Goal: Task Accomplishment & Management: Complete application form

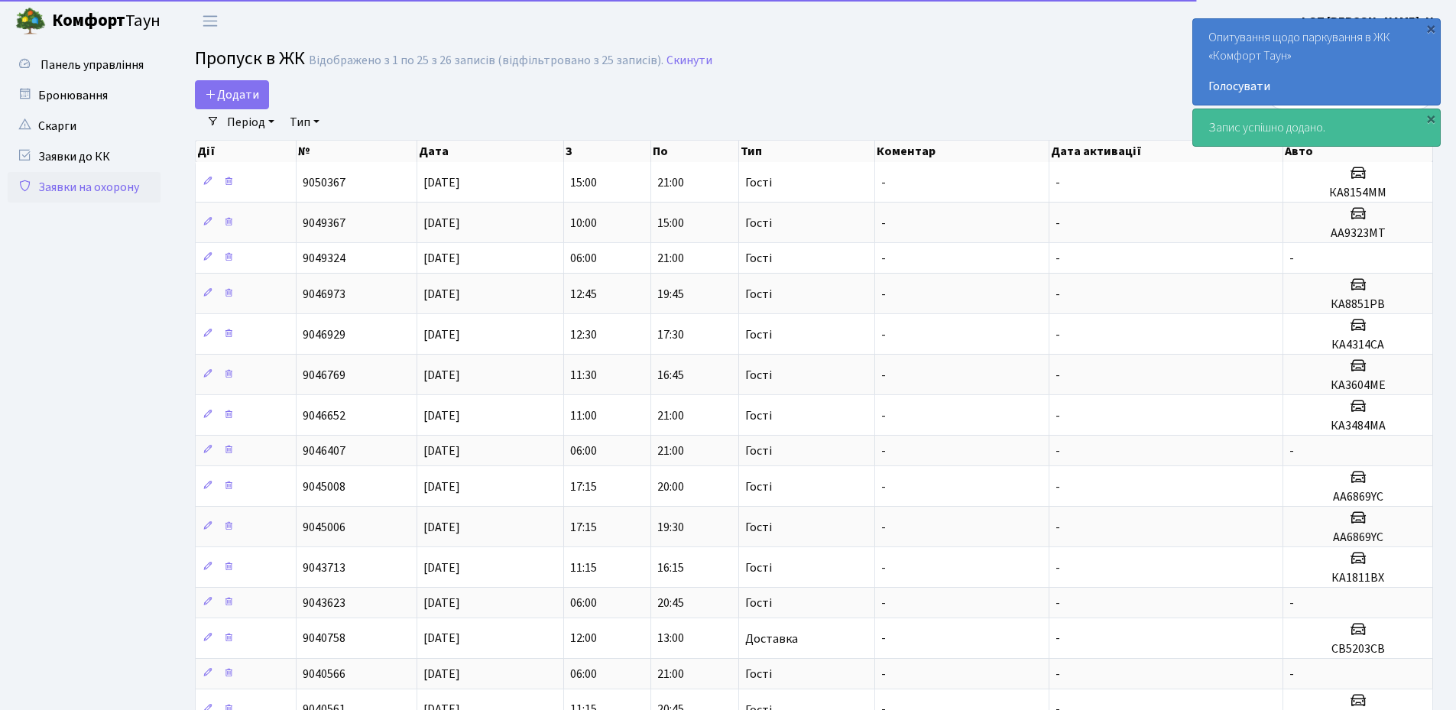
select select "25"
click at [229, 99] on span "Додати" at bounding box center [232, 94] width 54 height 17
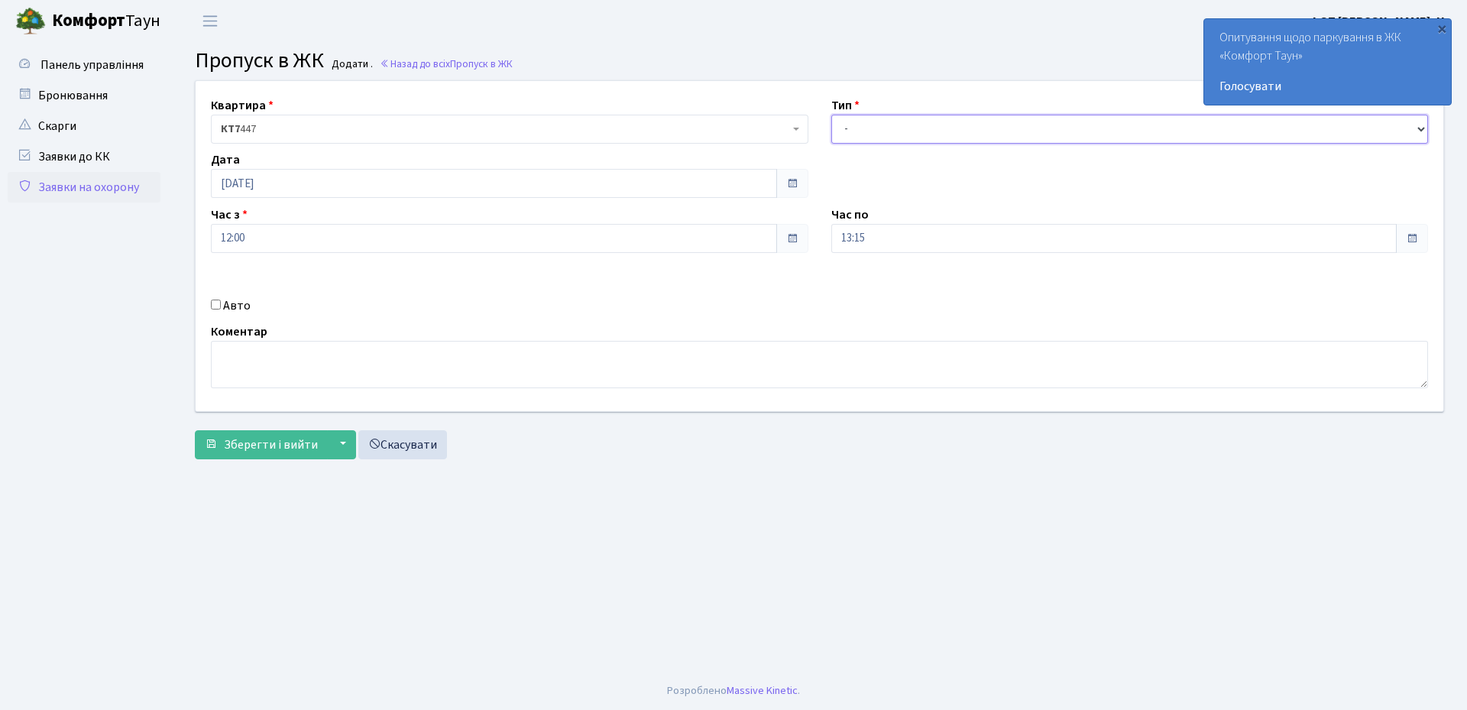
click at [961, 128] on select "- Доставка Таксі Гості Сервіс" at bounding box center [1129, 129] width 597 height 29
select select "1"
click at [831, 115] on select "- Доставка Таксі Гості Сервіс" at bounding box center [1129, 129] width 597 height 29
click at [211, 301] on input "Авто" at bounding box center [216, 305] width 10 height 10
checkbox input "true"
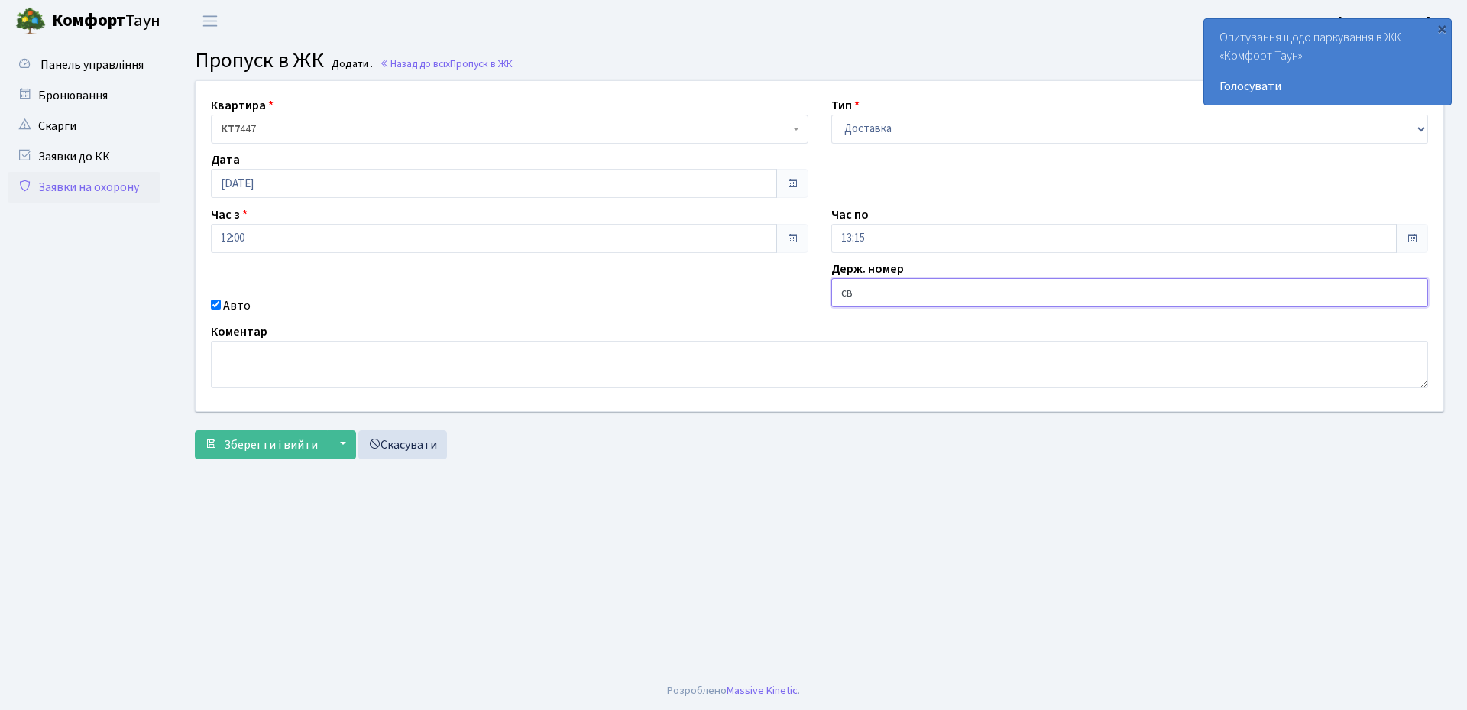
type input "СВ5203СВ"
click at [274, 443] on span "Зберегти і вийти" at bounding box center [271, 444] width 94 height 17
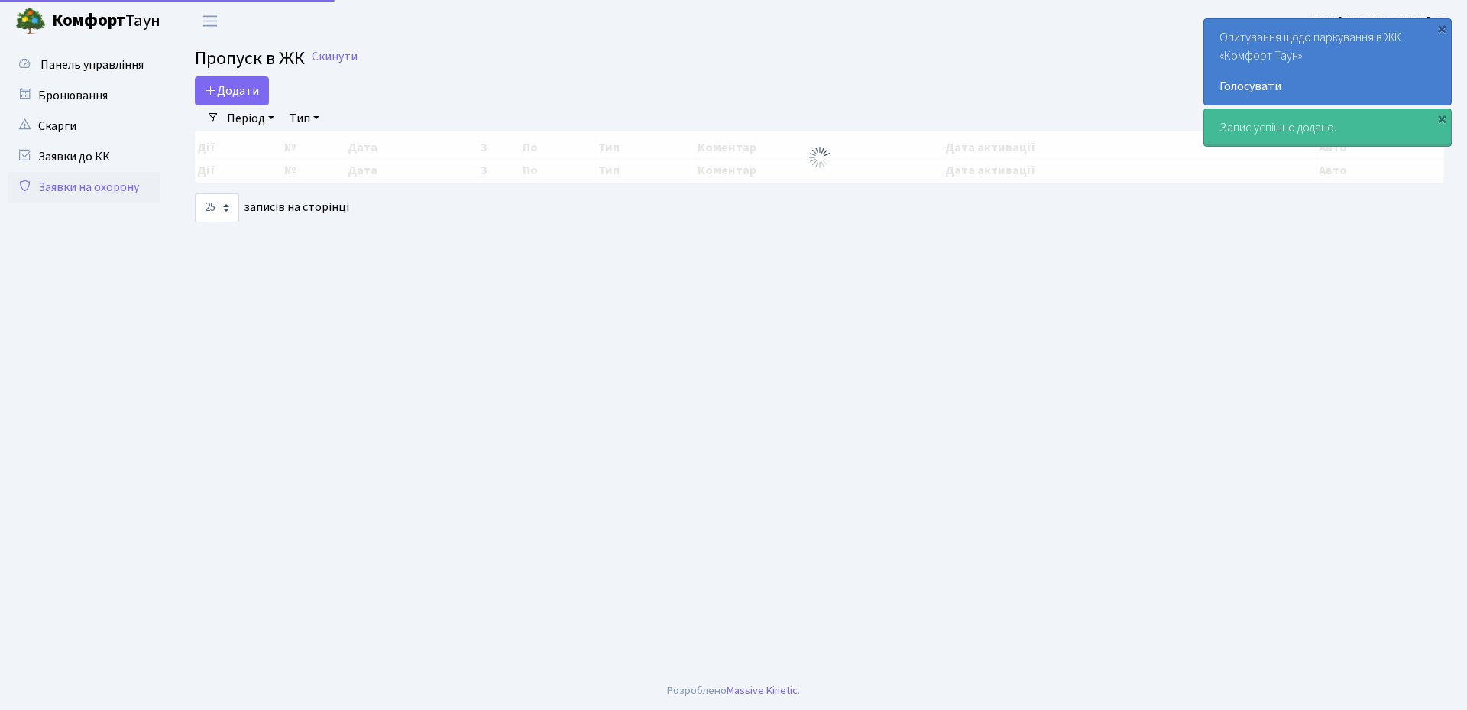
select select "25"
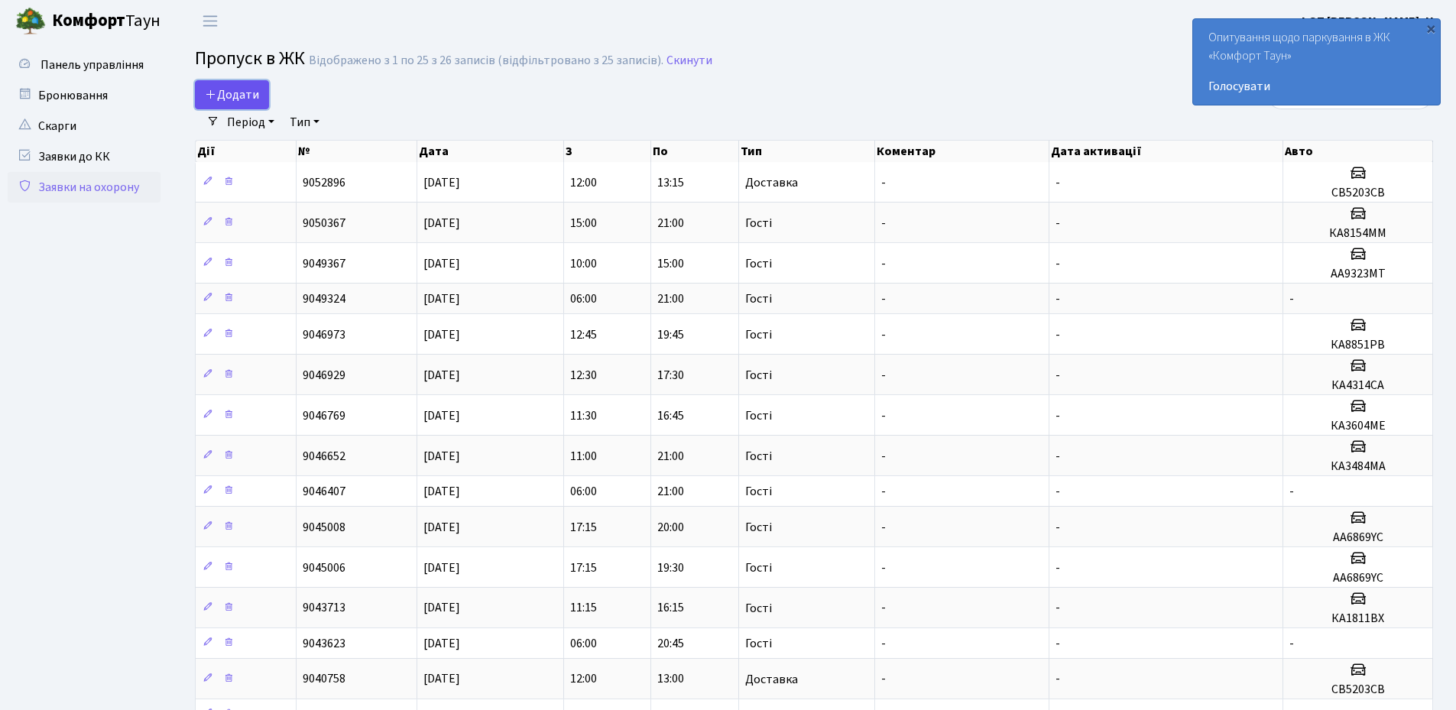
click at [244, 92] on span "Додати" at bounding box center [232, 94] width 54 height 17
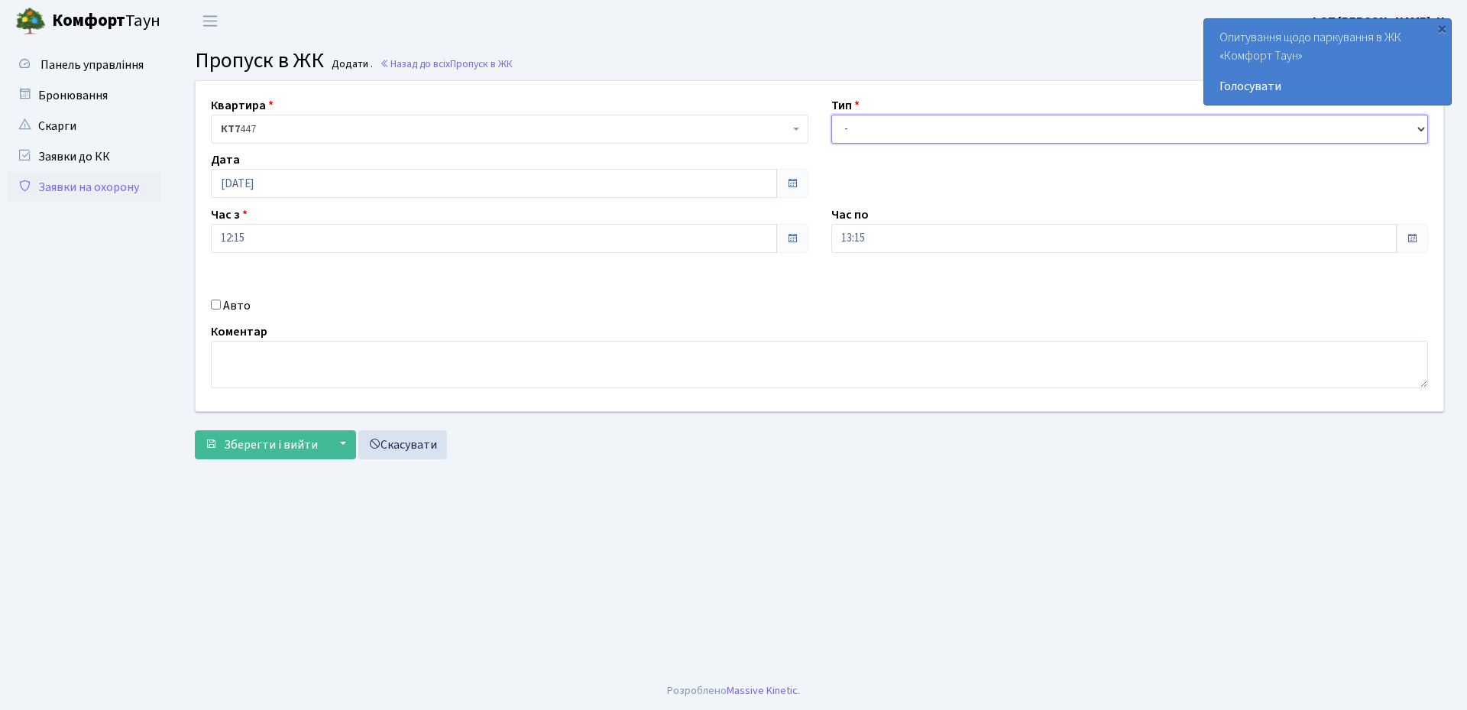
click at [873, 116] on select "- Доставка Таксі Гості Сервіс" at bounding box center [1129, 129] width 597 height 29
click at [831, 115] on select "- Доставка Таксі Гості Сервіс" at bounding box center [1129, 129] width 597 height 29
click at [902, 132] on select "- Доставка Таксі Гості Сервіс" at bounding box center [1129, 129] width 597 height 29
select select "1"
click at [831, 115] on select "- Доставка Таксі Гості Сервіс" at bounding box center [1129, 129] width 597 height 29
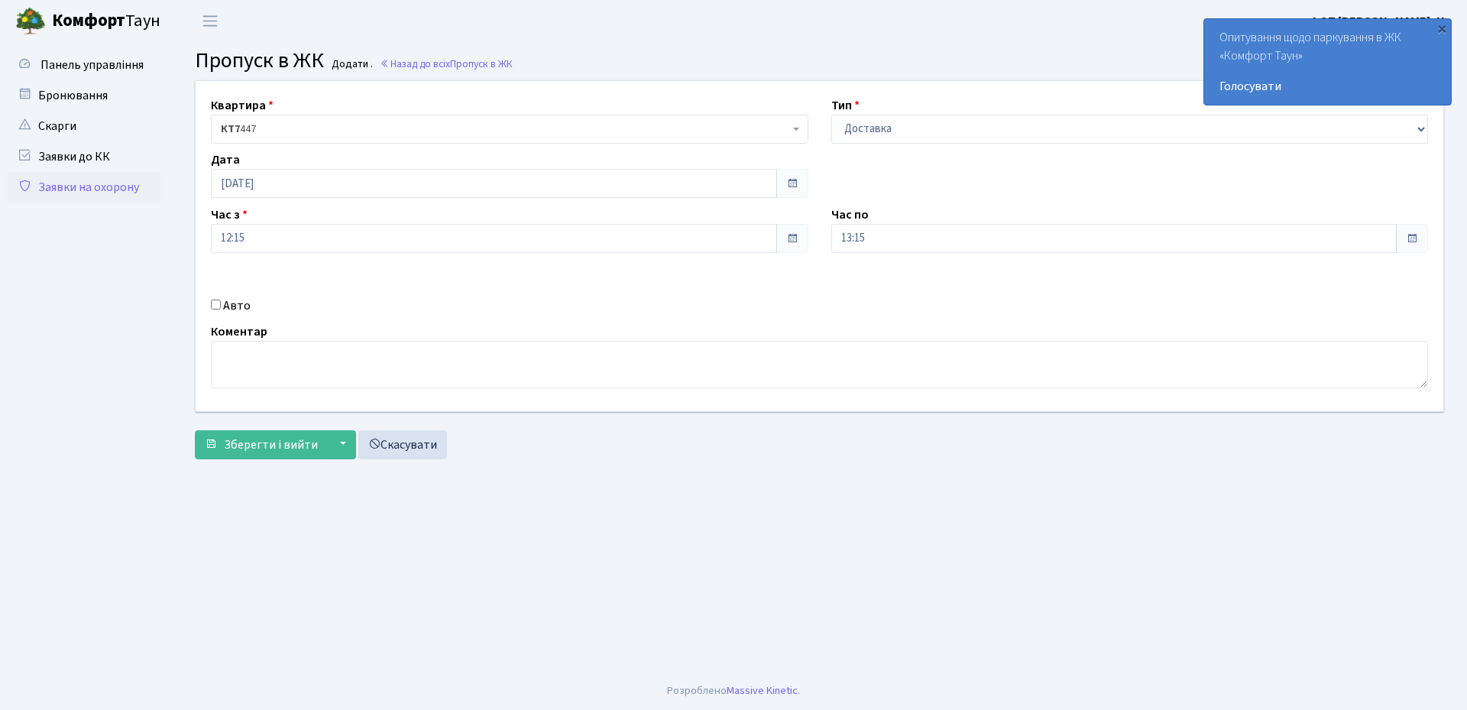
click at [210, 303] on div "Авто" at bounding box center [509, 305] width 620 height 18
click at [215, 303] on input "Авто" at bounding box center [216, 305] width 10 height 10
checkbox input "true"
type input "КА8851РВ"
click at [265, 449] on span "Зберегти і вийти" at bounding box center [271, 444] width 94 height 17
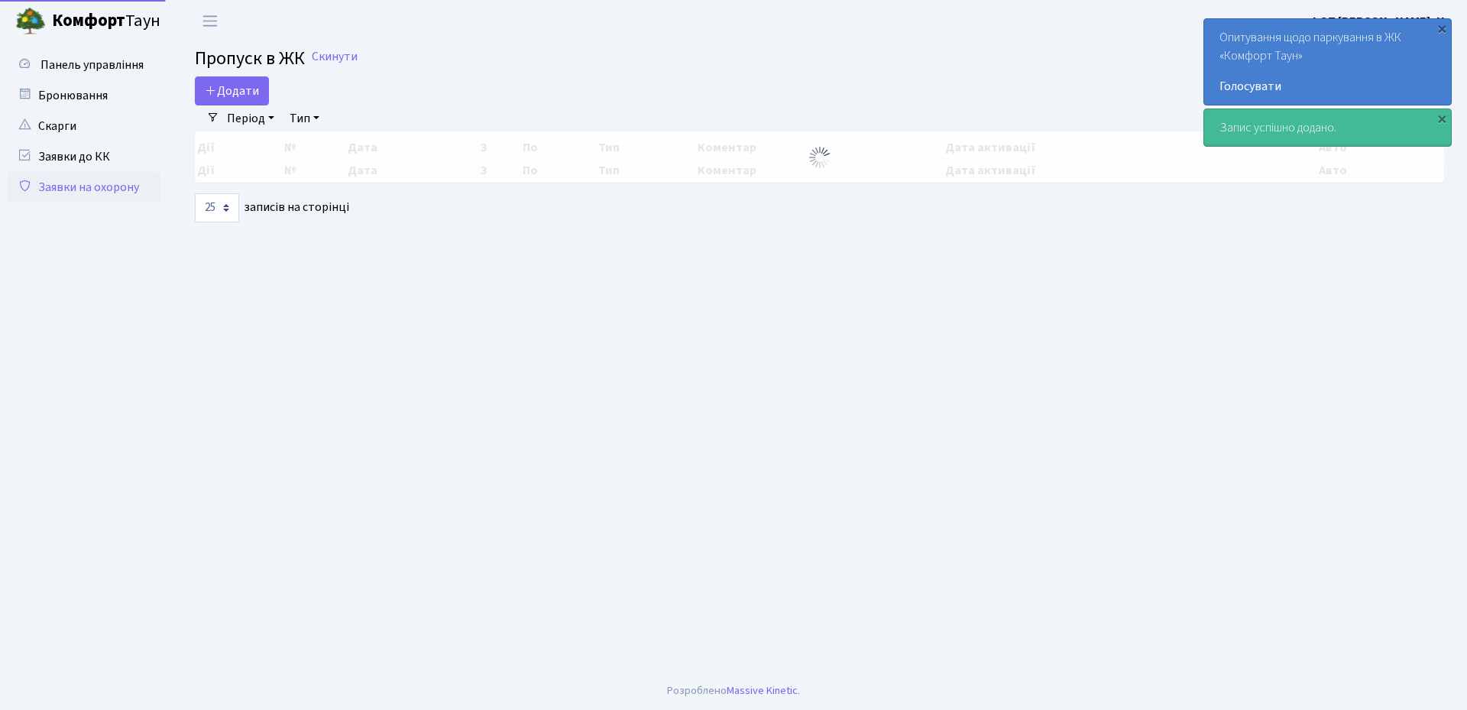
select select "25"
